Goal: Task Accomplishment & Management: Use online tool/utility

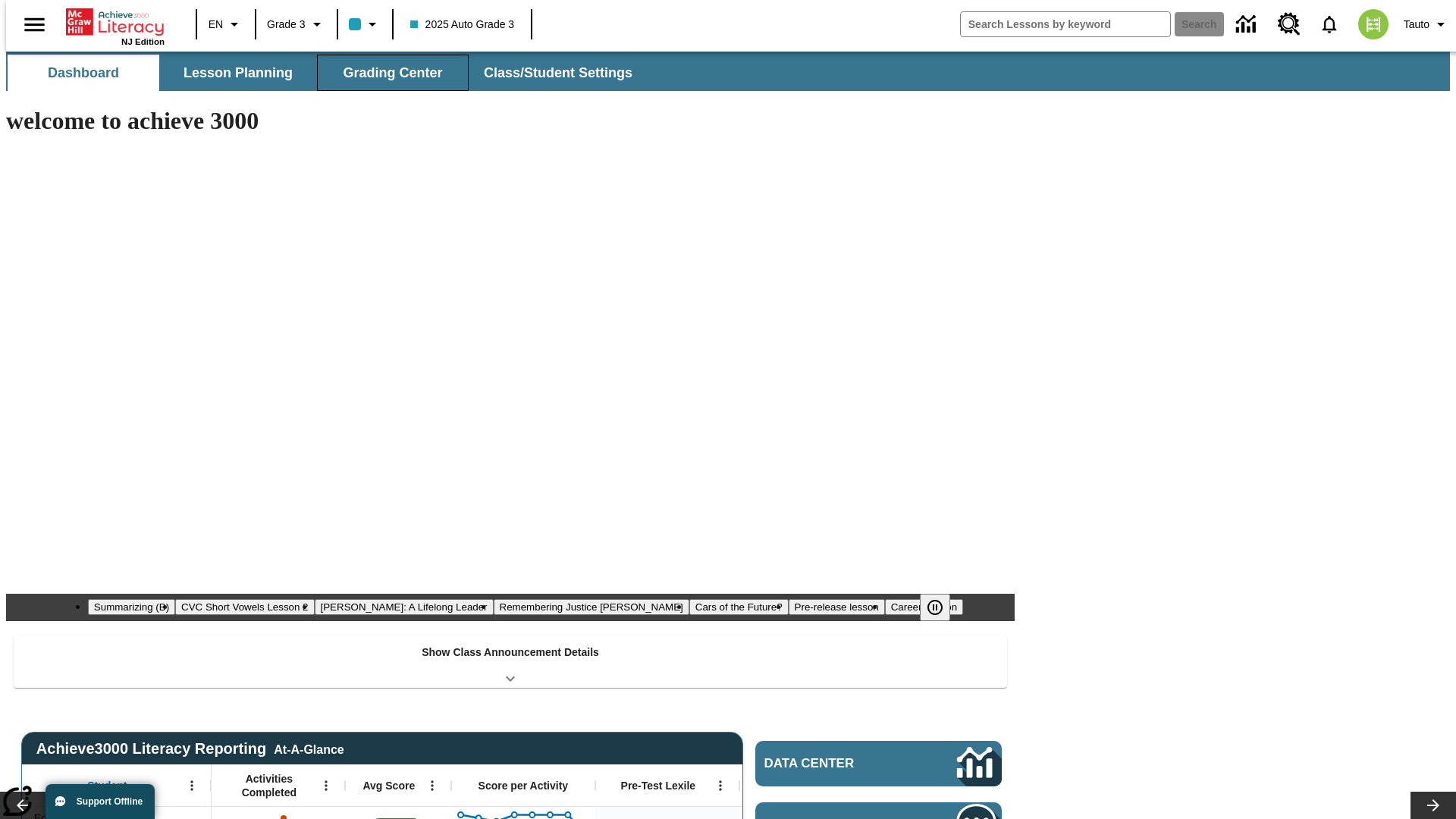
click at [387, 73] on span "Grading Center" at bounding box center [392, 73] width 99 height 18
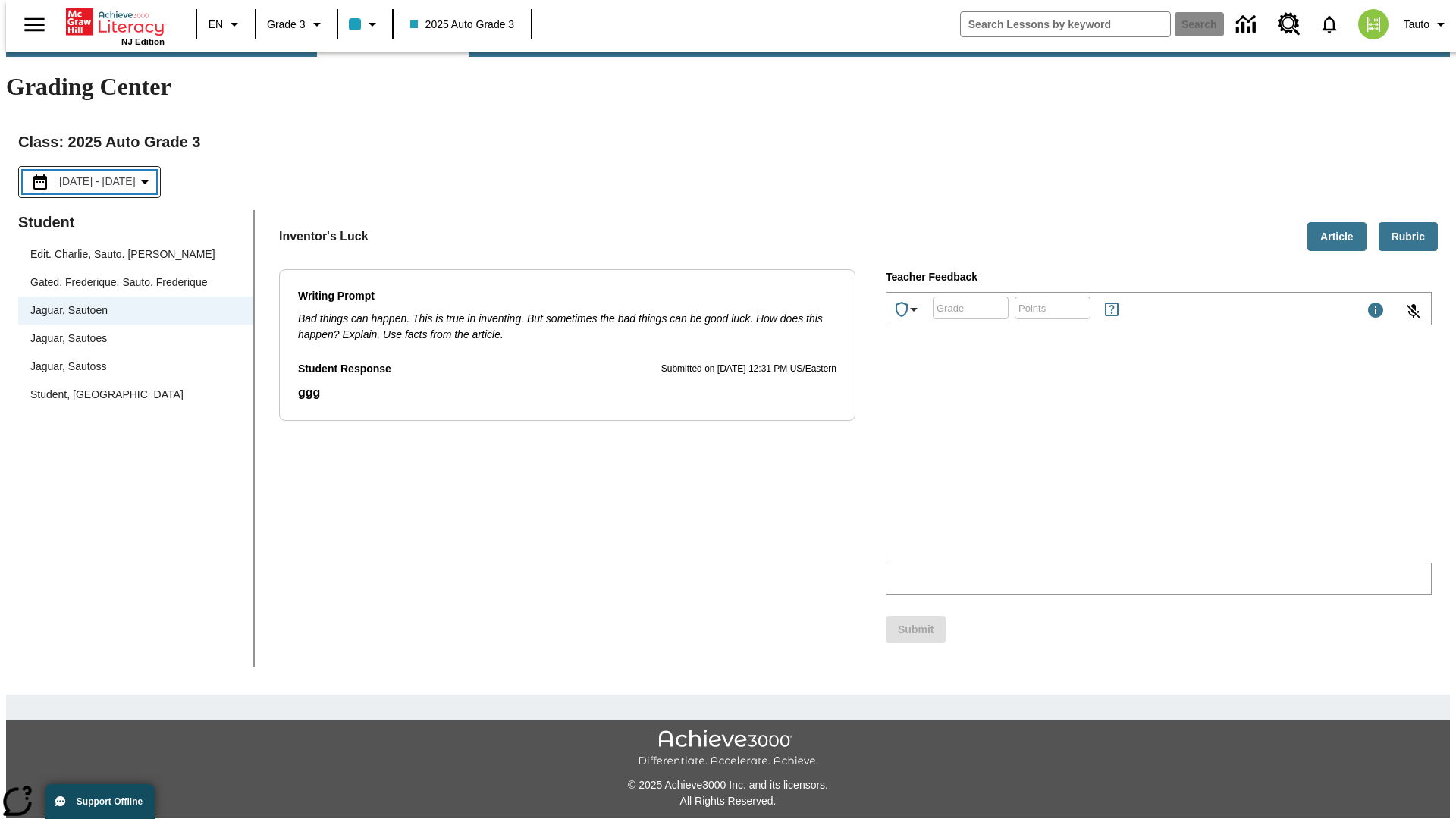
click at [1108, 466] on p "Type your response here." at bounding box center [1001, 464] width 216 height 14
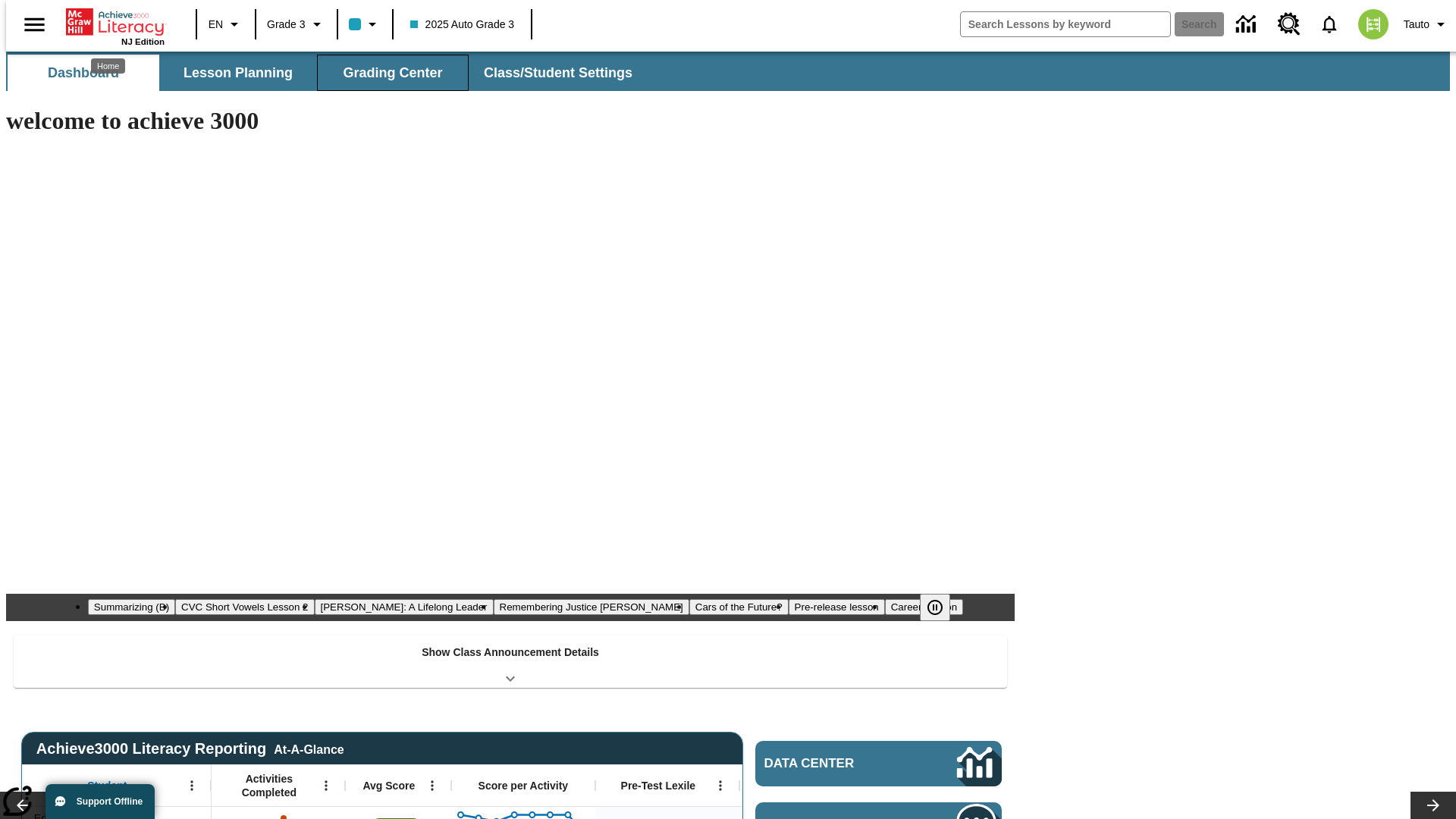
click at [387, 73] on span "Grading Center" at bounding box center [392, 73] width 99 height 18
